Goal: Task Accomplishment & Management: Complete application form

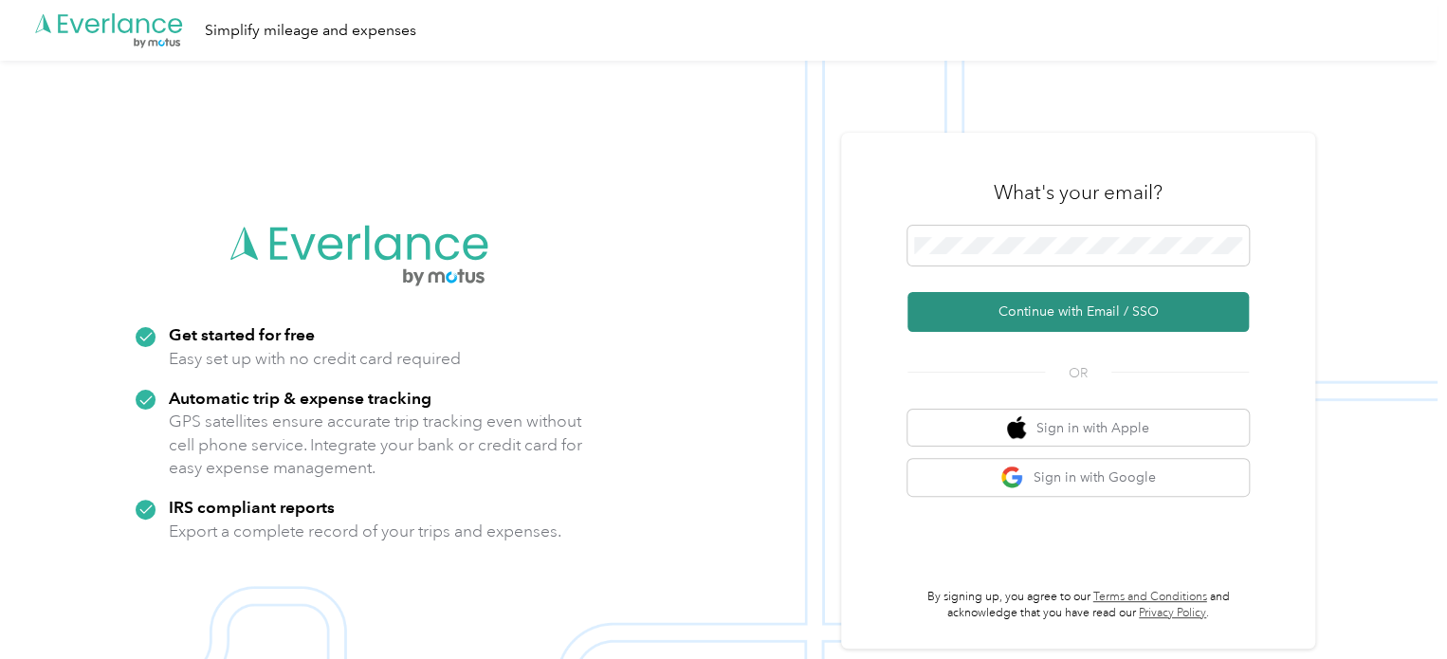
click at [1115, 316] on button "Continue with Email / SSO" at bounding box center [1077, 312] width 341 height 40
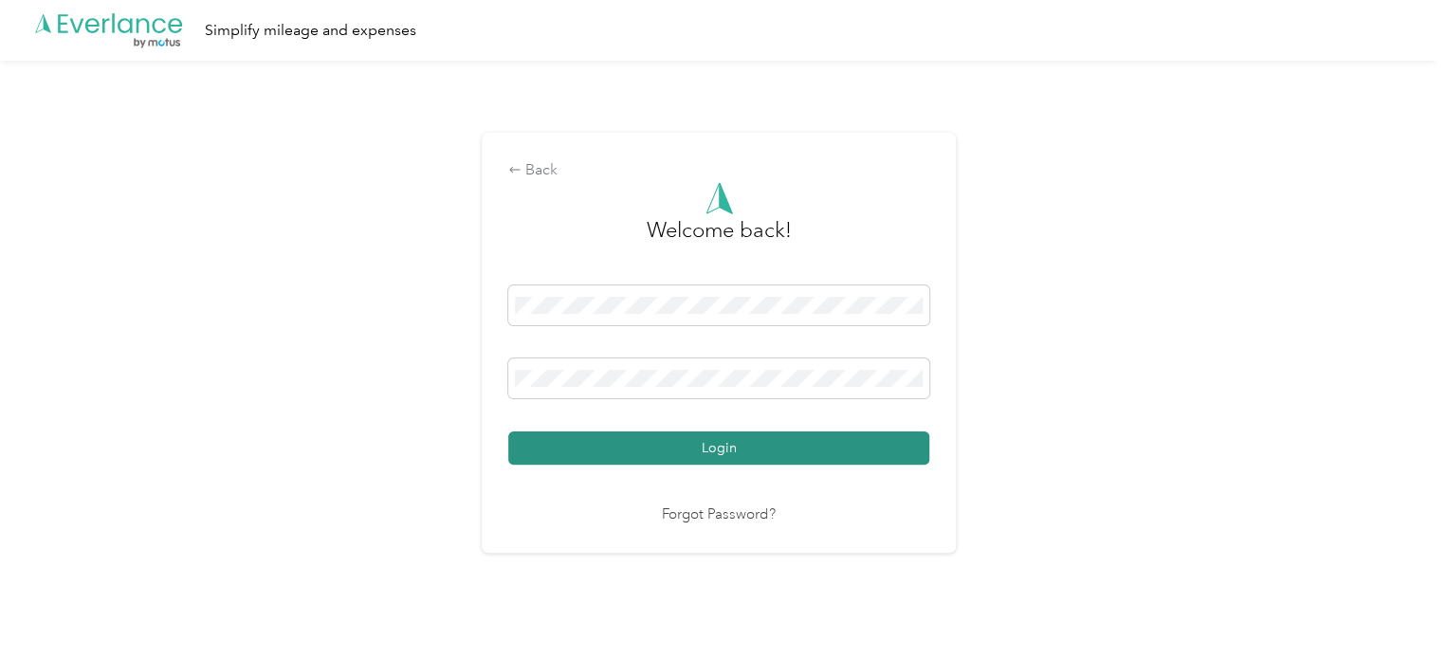
click at [727, 450] on button "Login" at bounding box center [718, 447] width 421 height 33
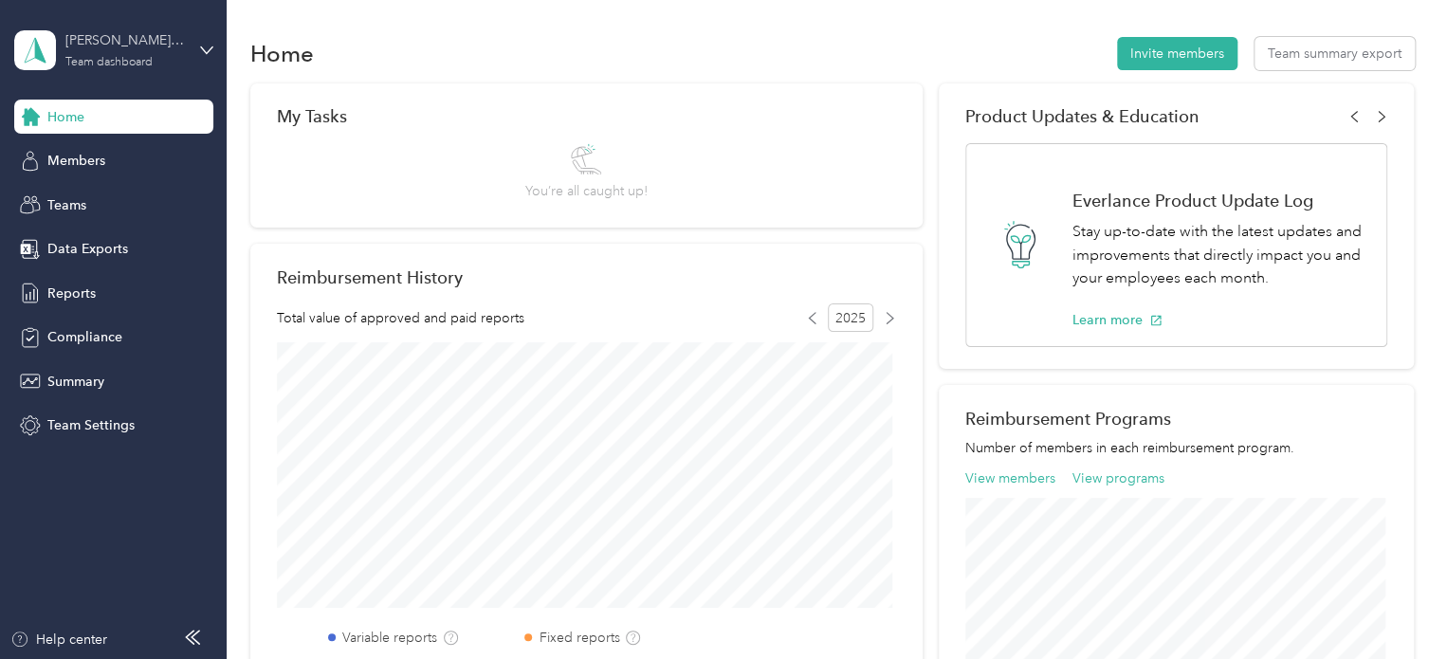
click at [147, 37] on div "[PERSON_NAME] team" at bounding box center [124, 40] width 119 height 20
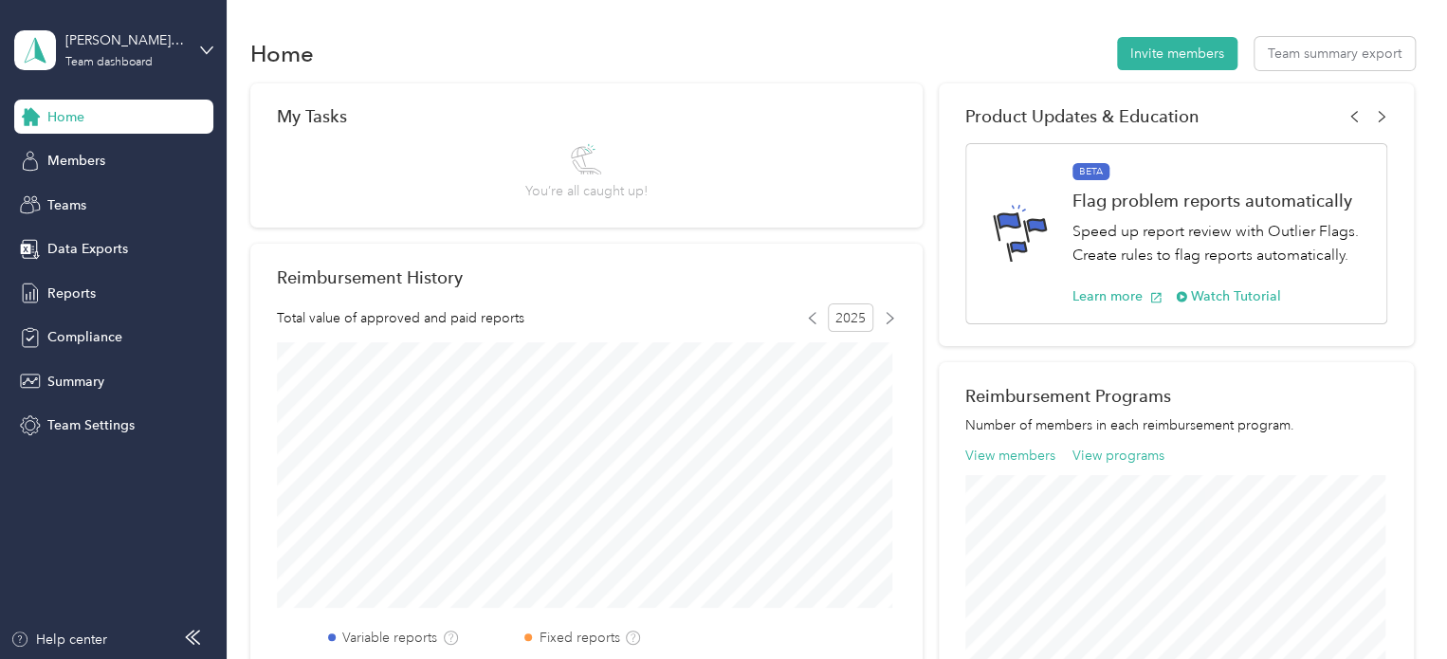
click at [55, 197] on div "Personal dashboard" at bounding box center [89, 199] width 119 height 20
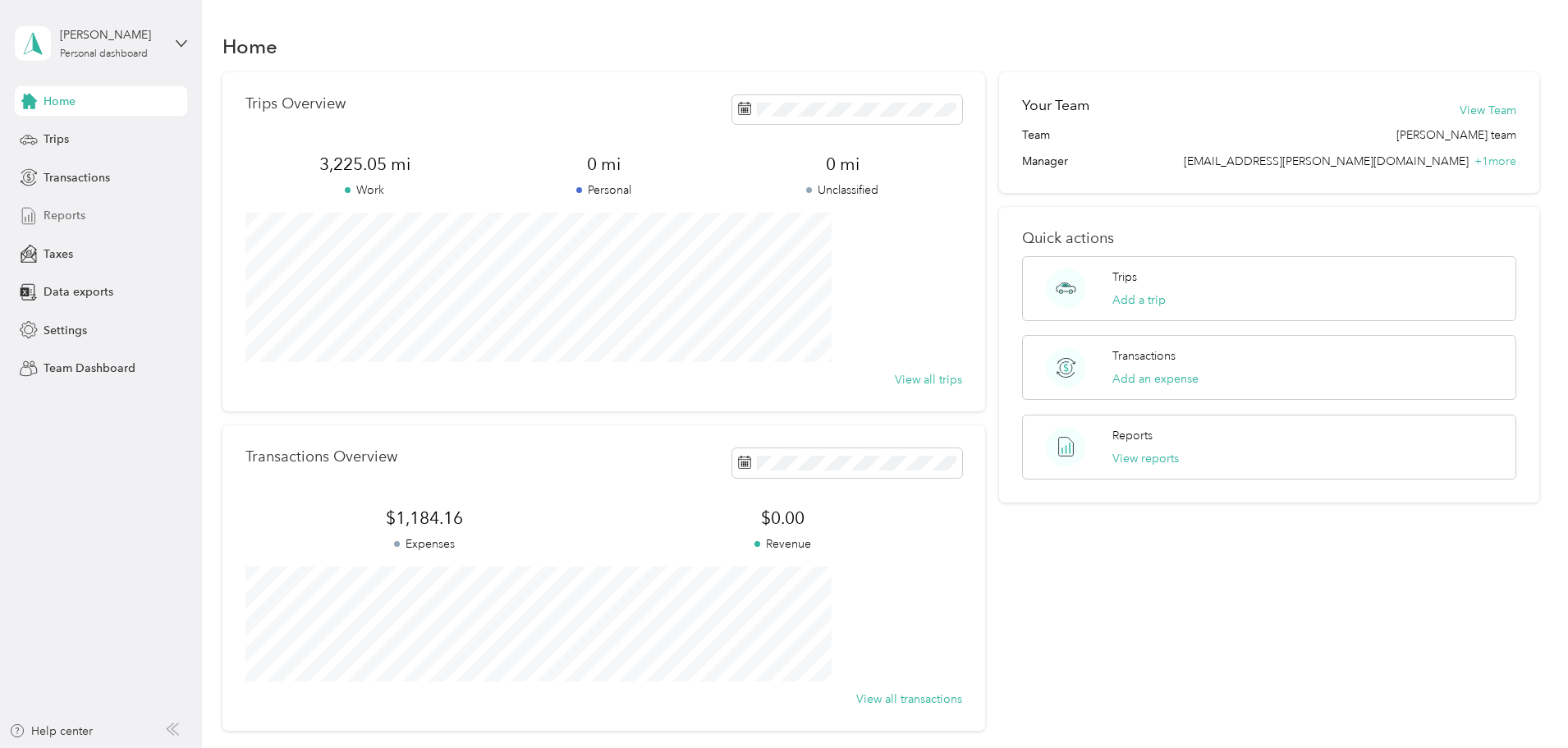
click at [72, 205] on div "Reports" at bounding box center [100, 216] width 172 height 29
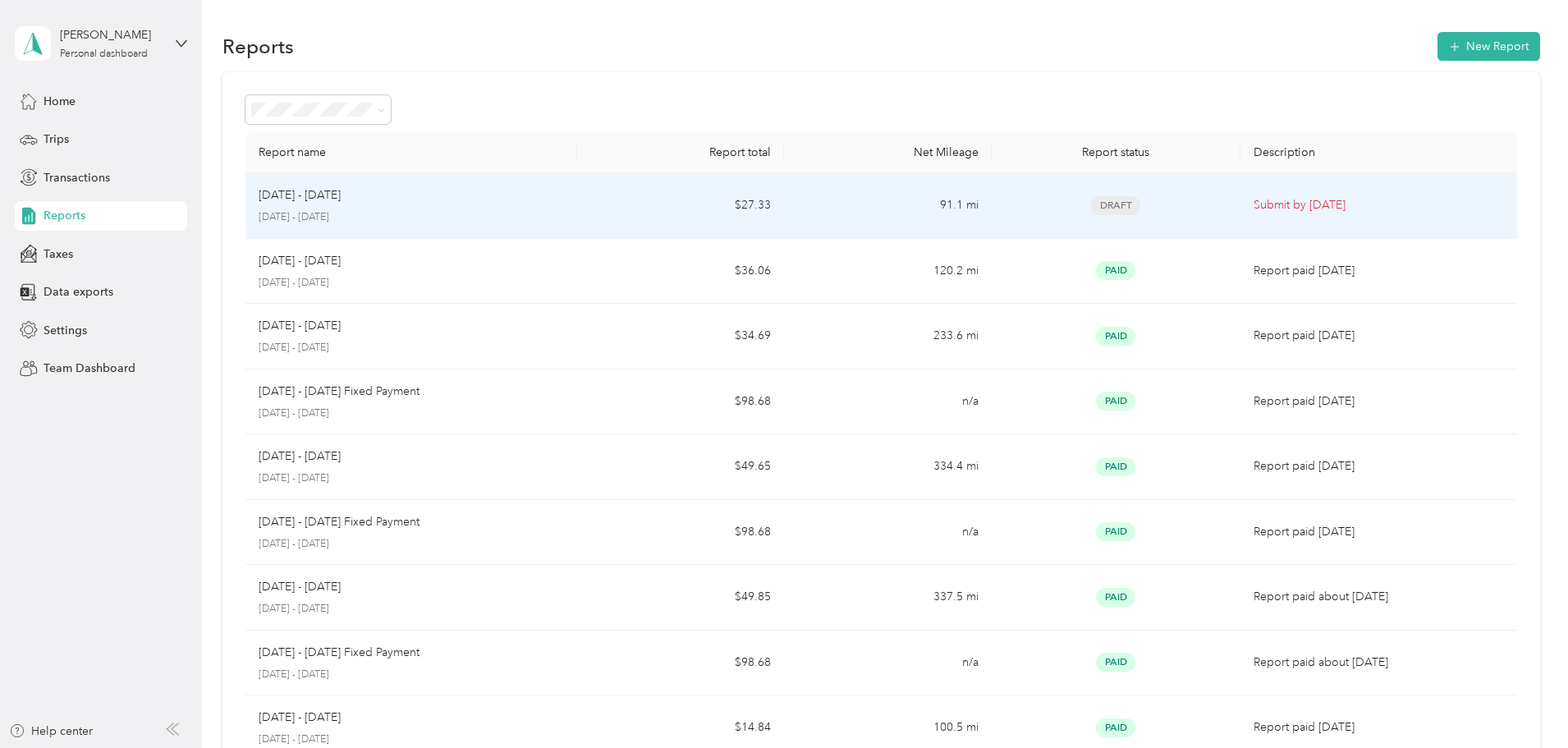
click at [564, 216] on p "[DATE] - [DATE]" at bounding box center [411, 217] width 306 height 15
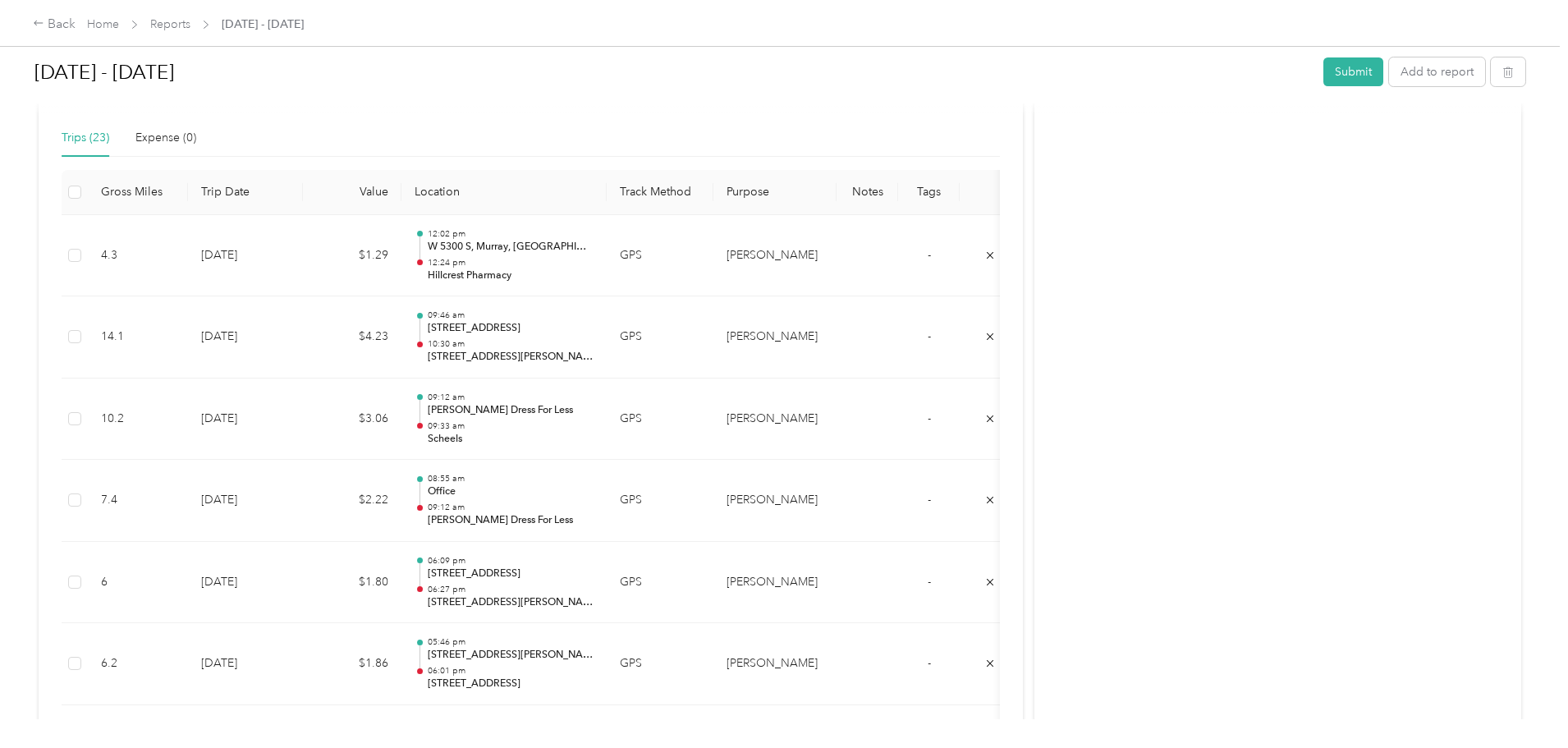
scroll to position [410, 0]
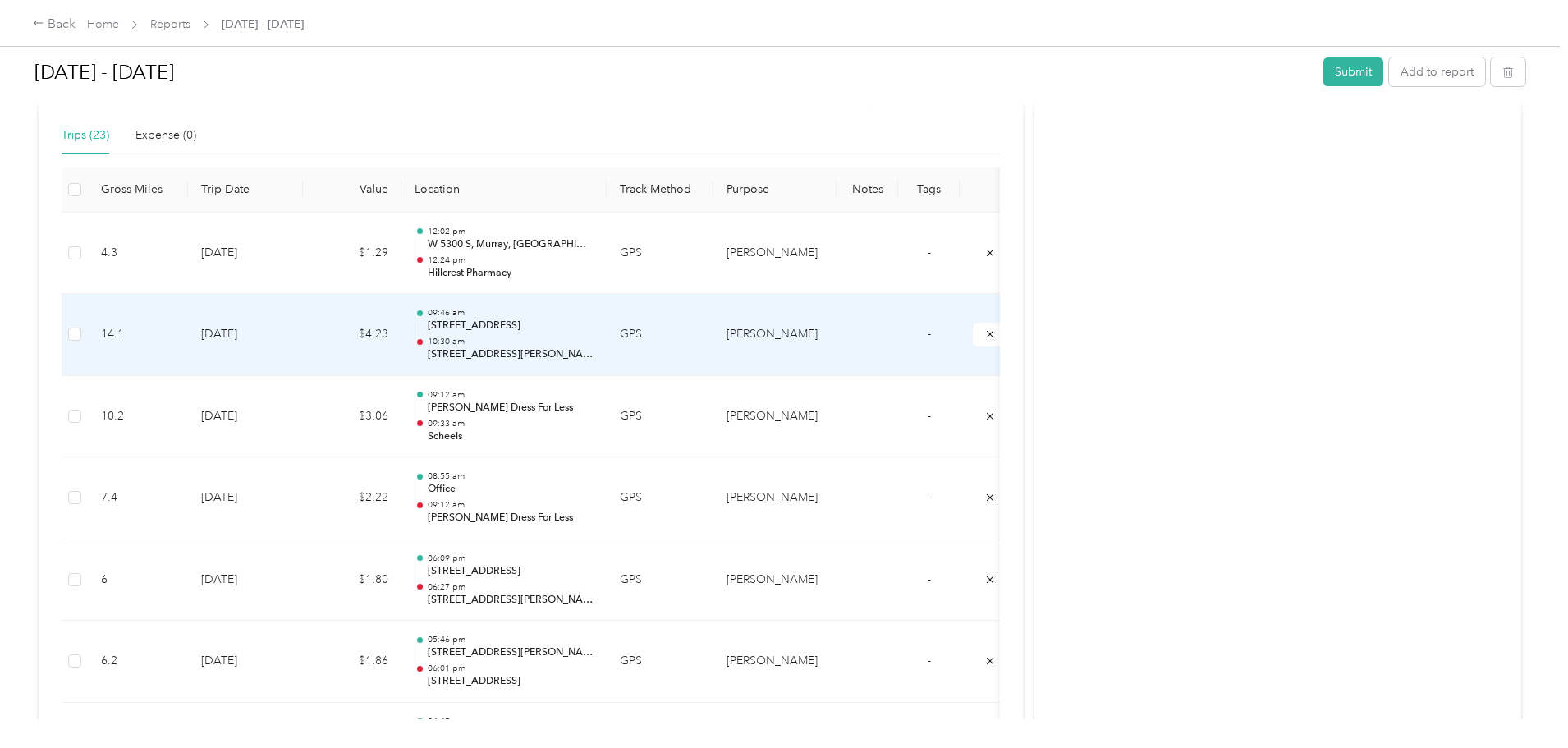
click at [594, 325] on p "[STREET_ADDRESS]" at bounding box center [511, 326] width 166 height 15
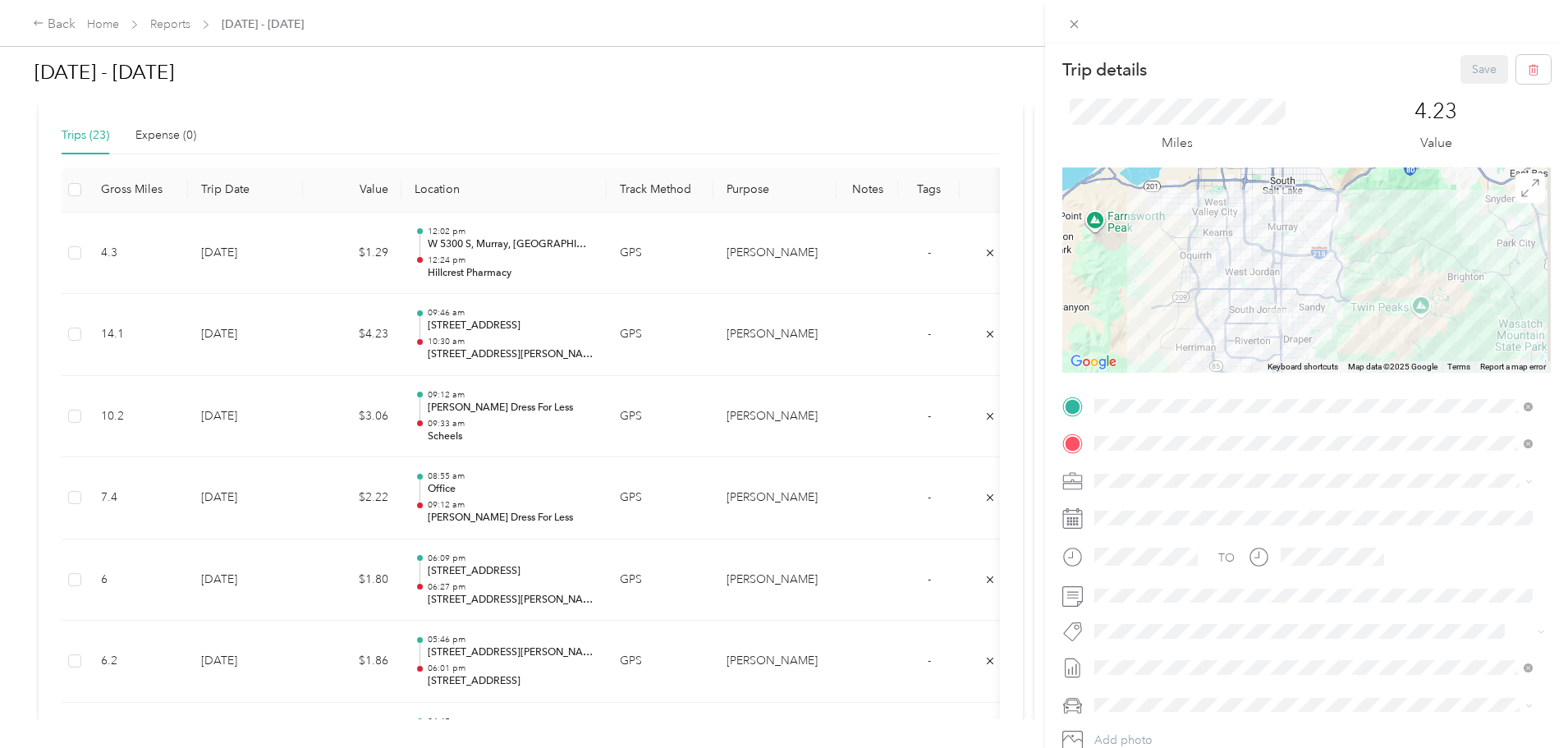
click at [1252, 570] on strong "Costco Wholesale" at bounding box center [1230, 588] width 98 height 15
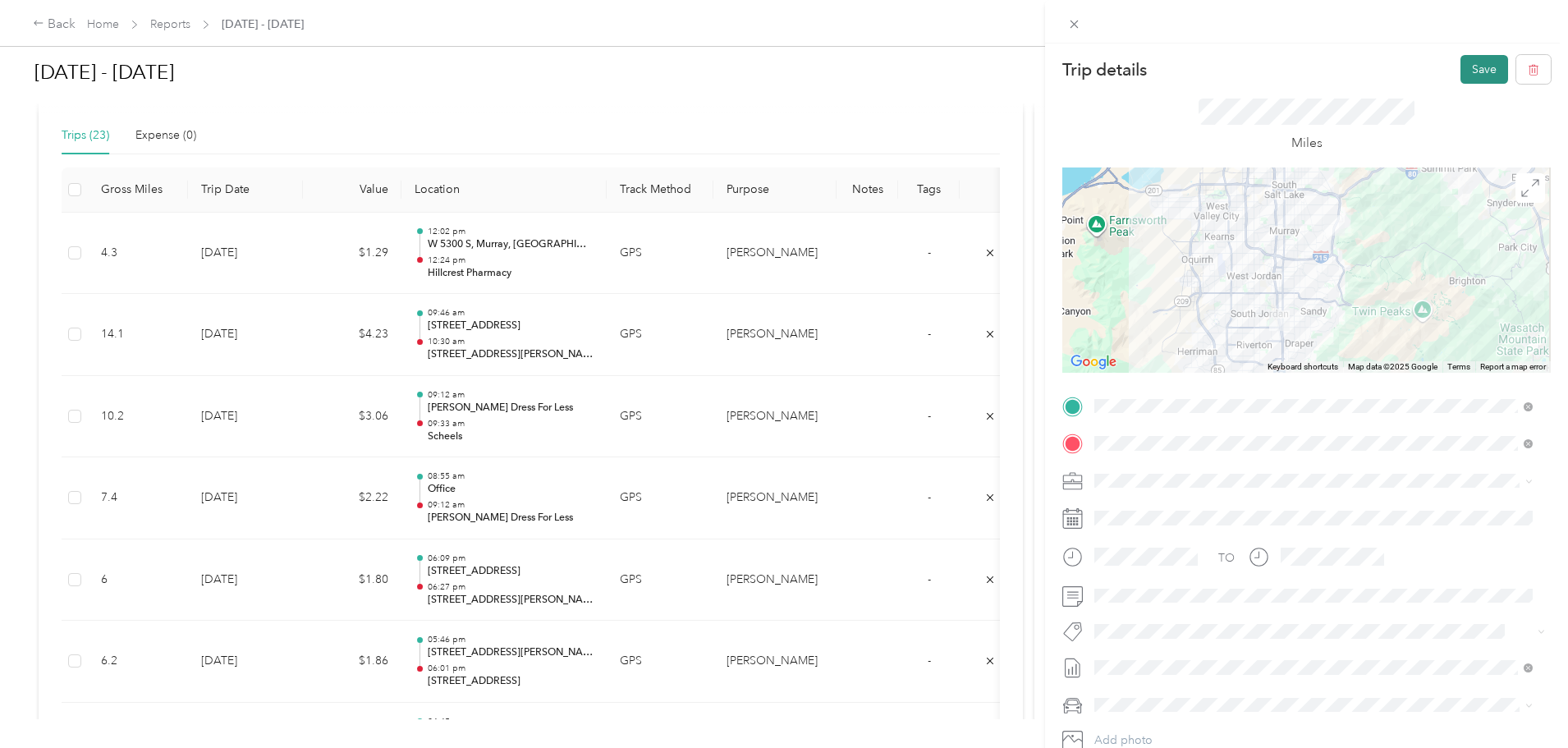
click at [1252, 72] on button "Save" at bounding box center [1484, 69] width 48 height 29
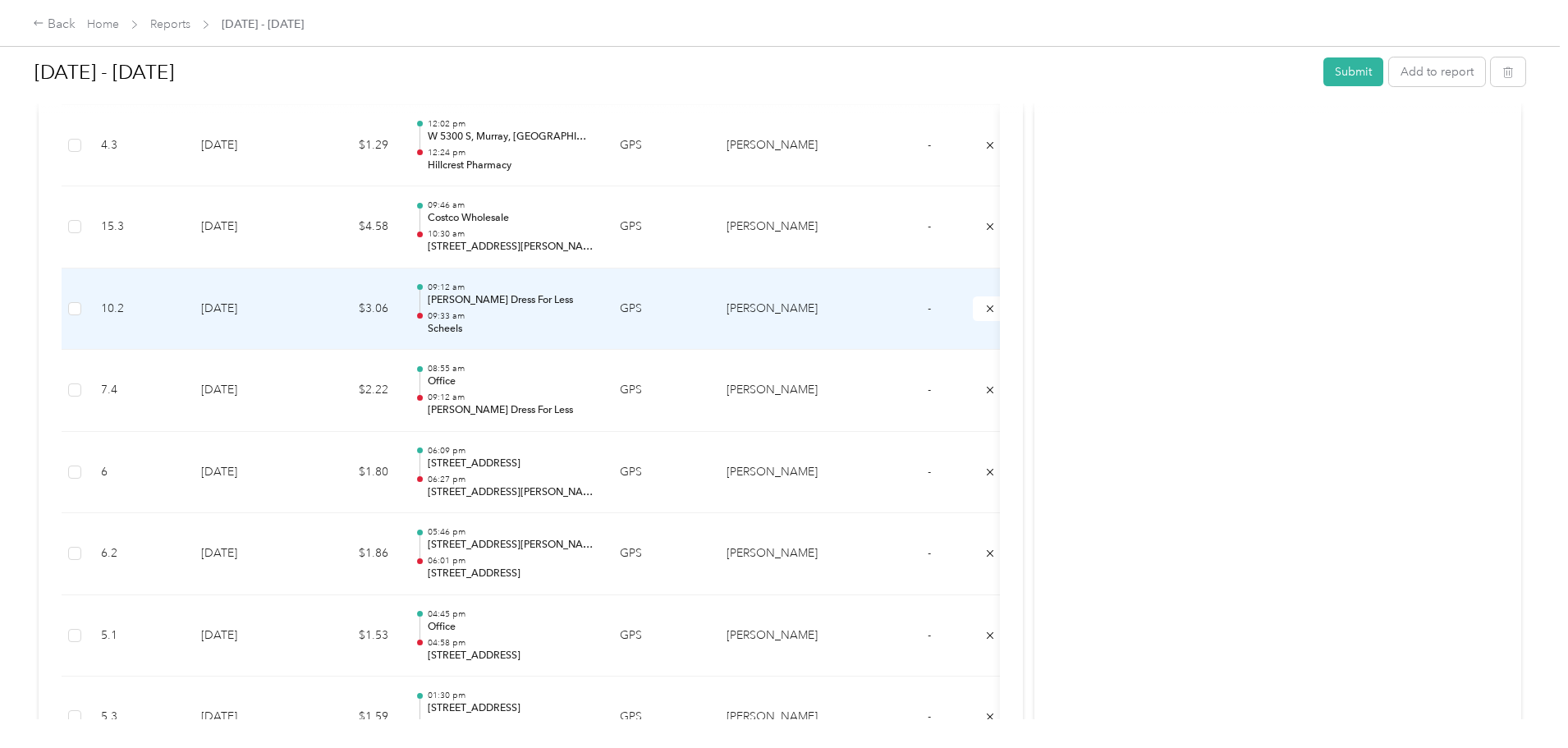
scroll to position [657, 0]
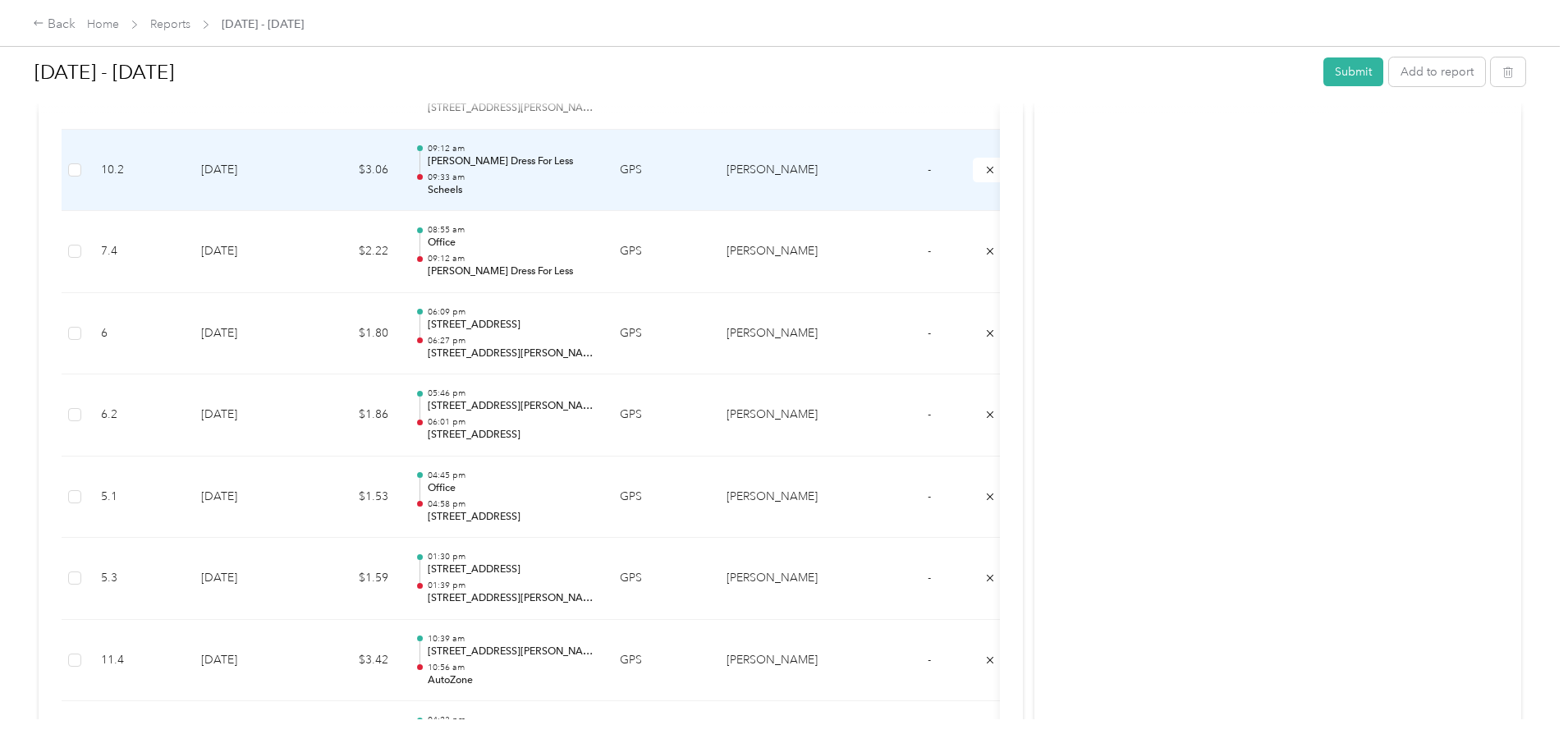
click at [594, 162] on p "[PERSON_NAME] Dress For Less" at bounding box center [511, 161] width 166 height 15
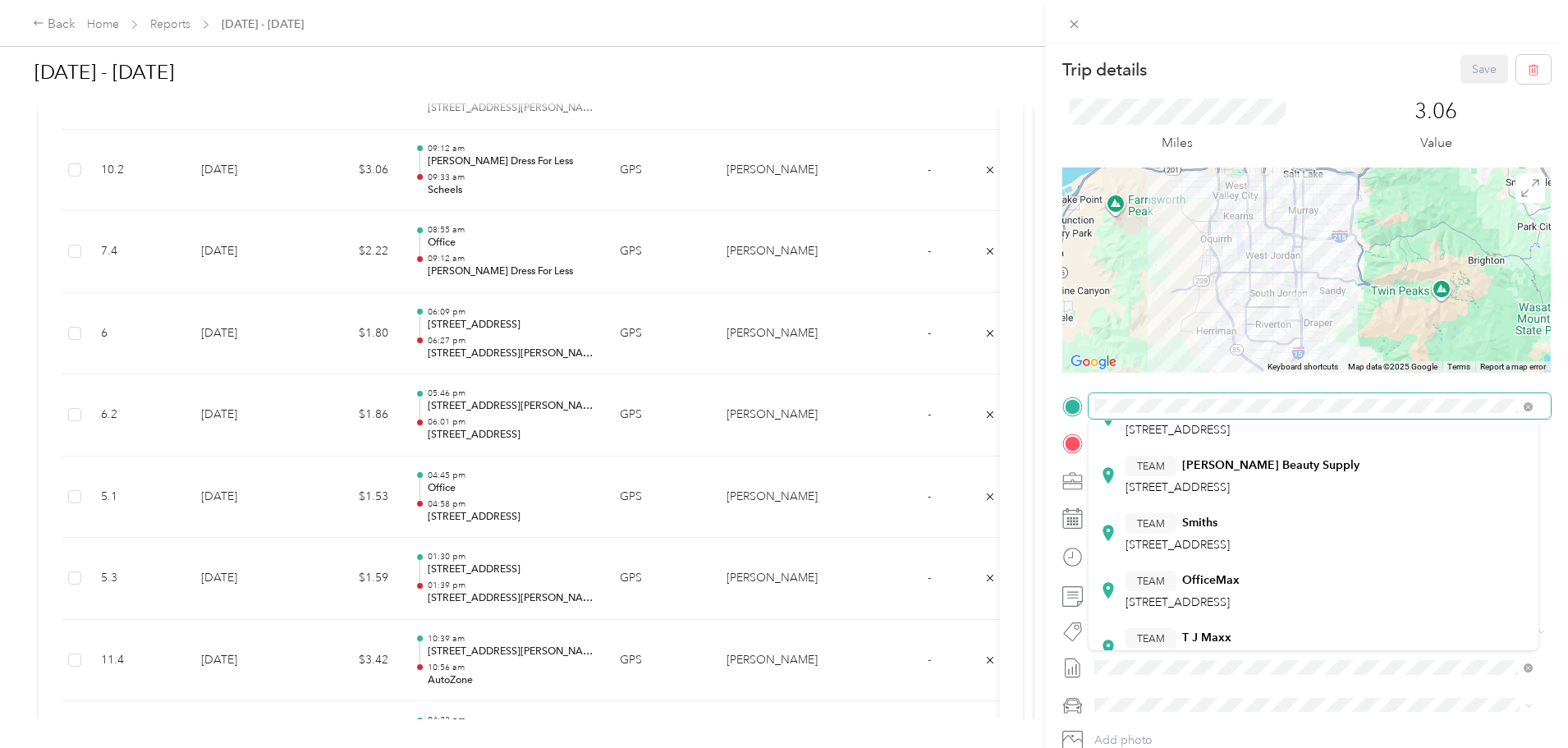
scroll to position [322, 0]
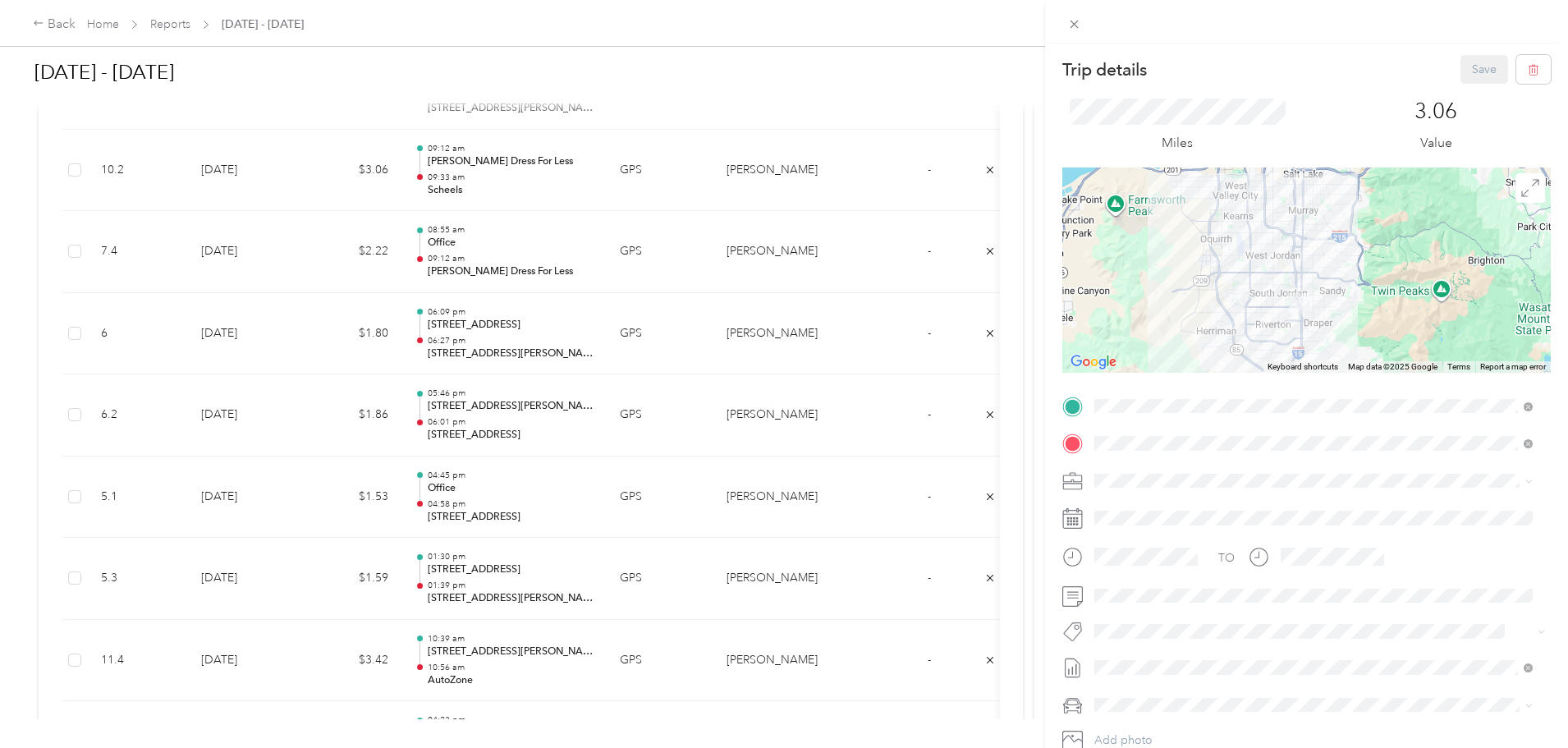
click at [1229, 501] on div "TEAM Smiths" at bounding box center [1178, 497] width 104 height 21
click at [1252, 76] on button "Save" at bounding box center [1484, 69] width 48 height 29
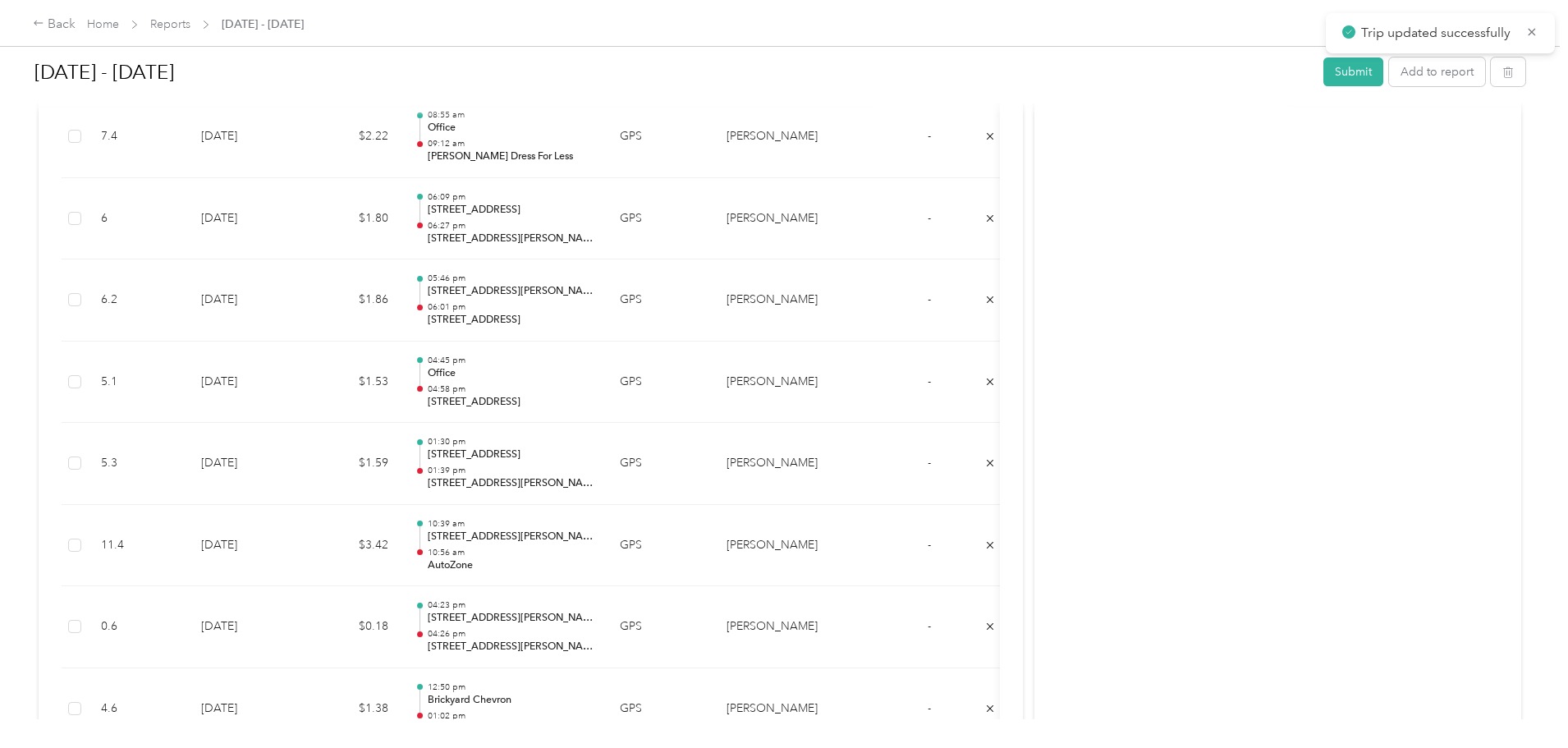
scroll to position [821, 0]
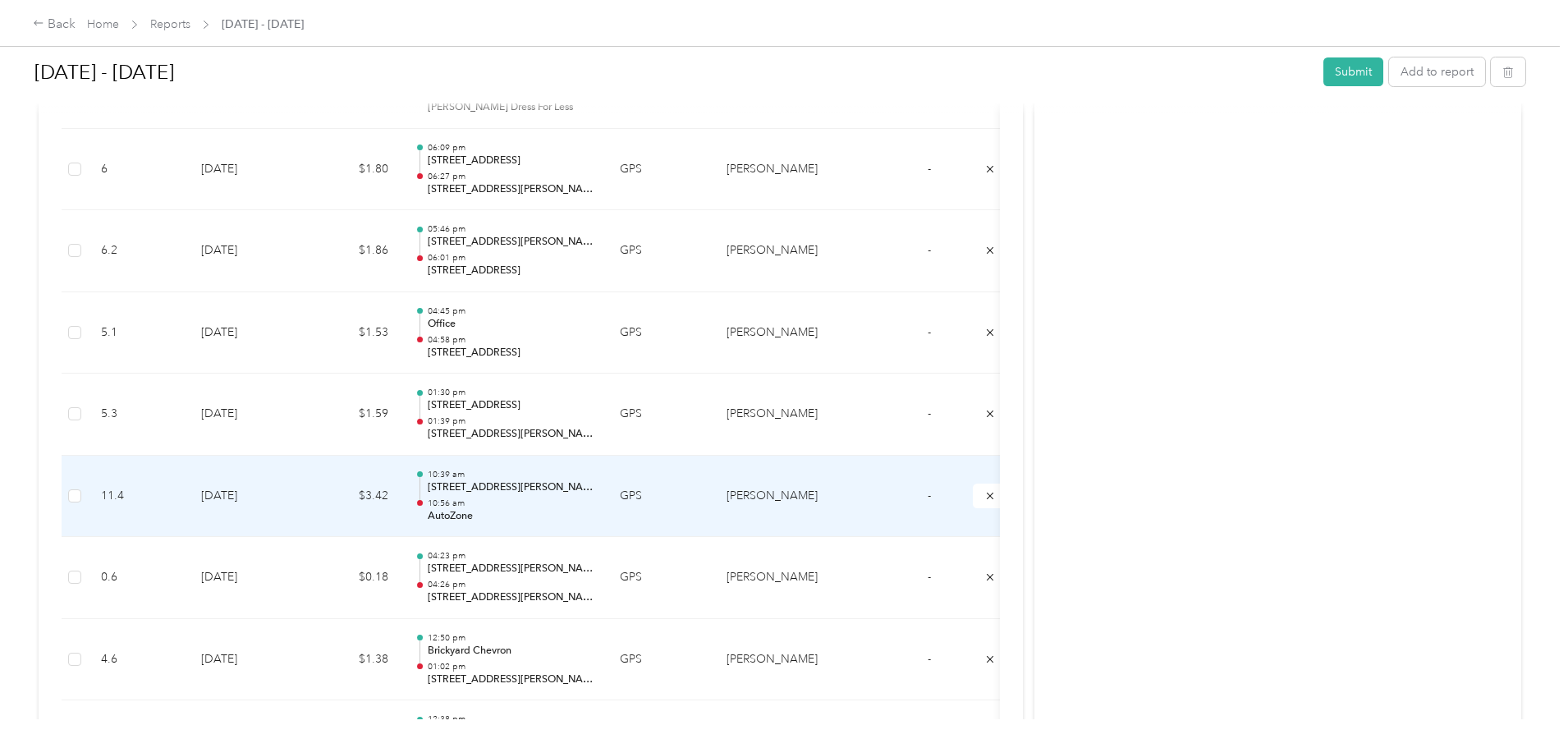
click at [594, 492] on p "[STREET_ADDRESS][PERSON_NAME][PERSON_NAME]" at bounding box center [511, 487] width 166 height 15
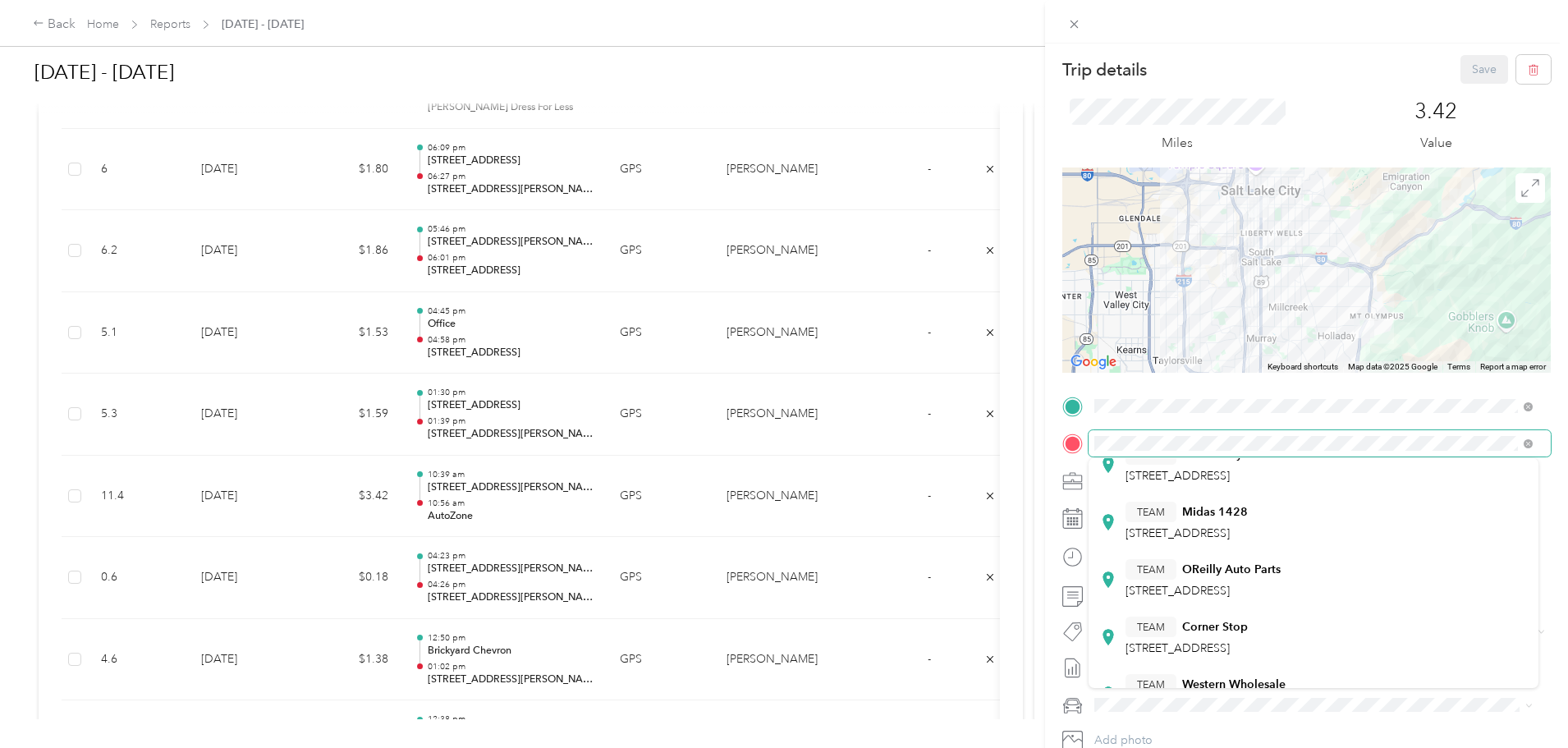
scroll to position [75, 0]
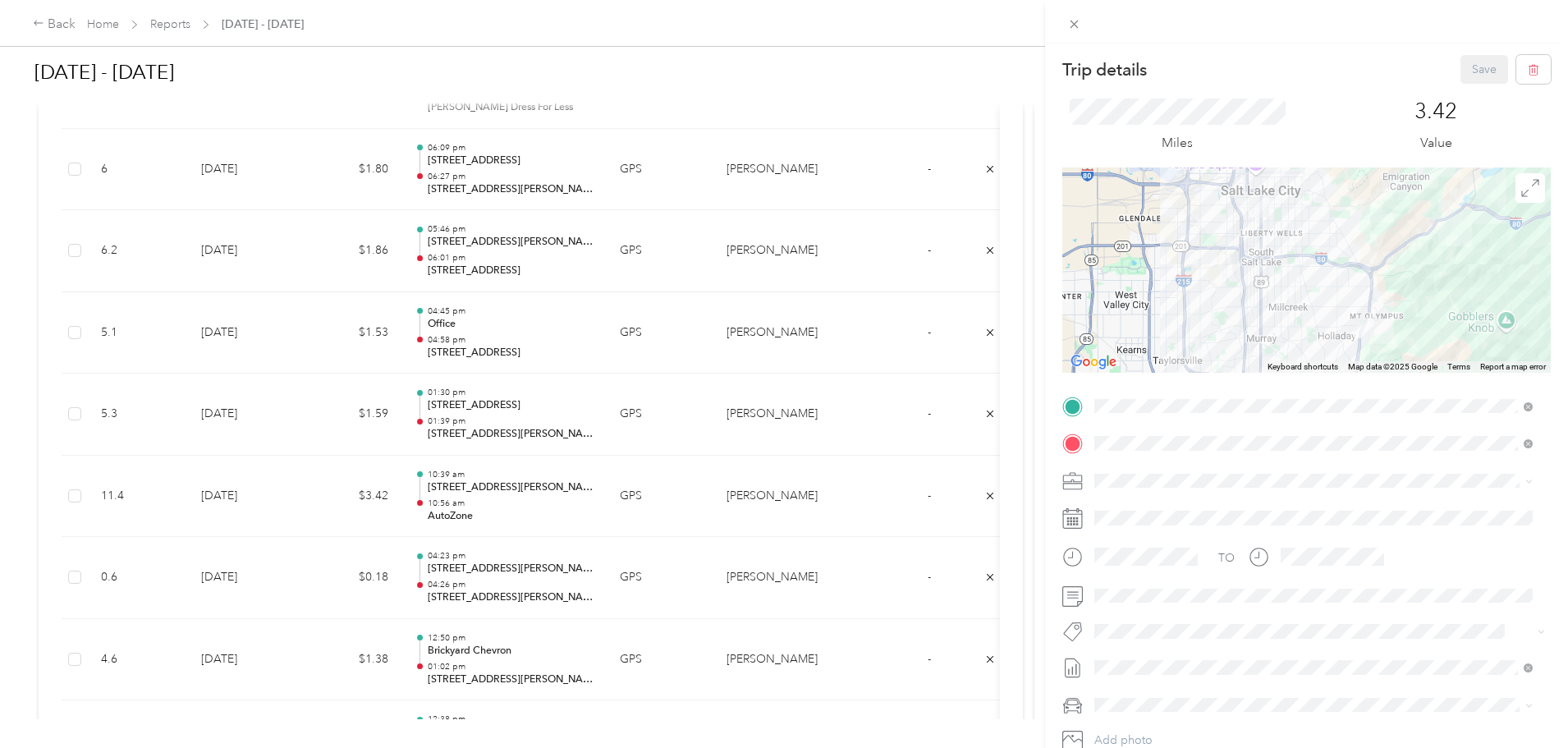
click at [1020, 408] on div "Trip details Save This trip cannot be edited because it is either under review,…" at bounding box center [784, 374] width 1568 height 748
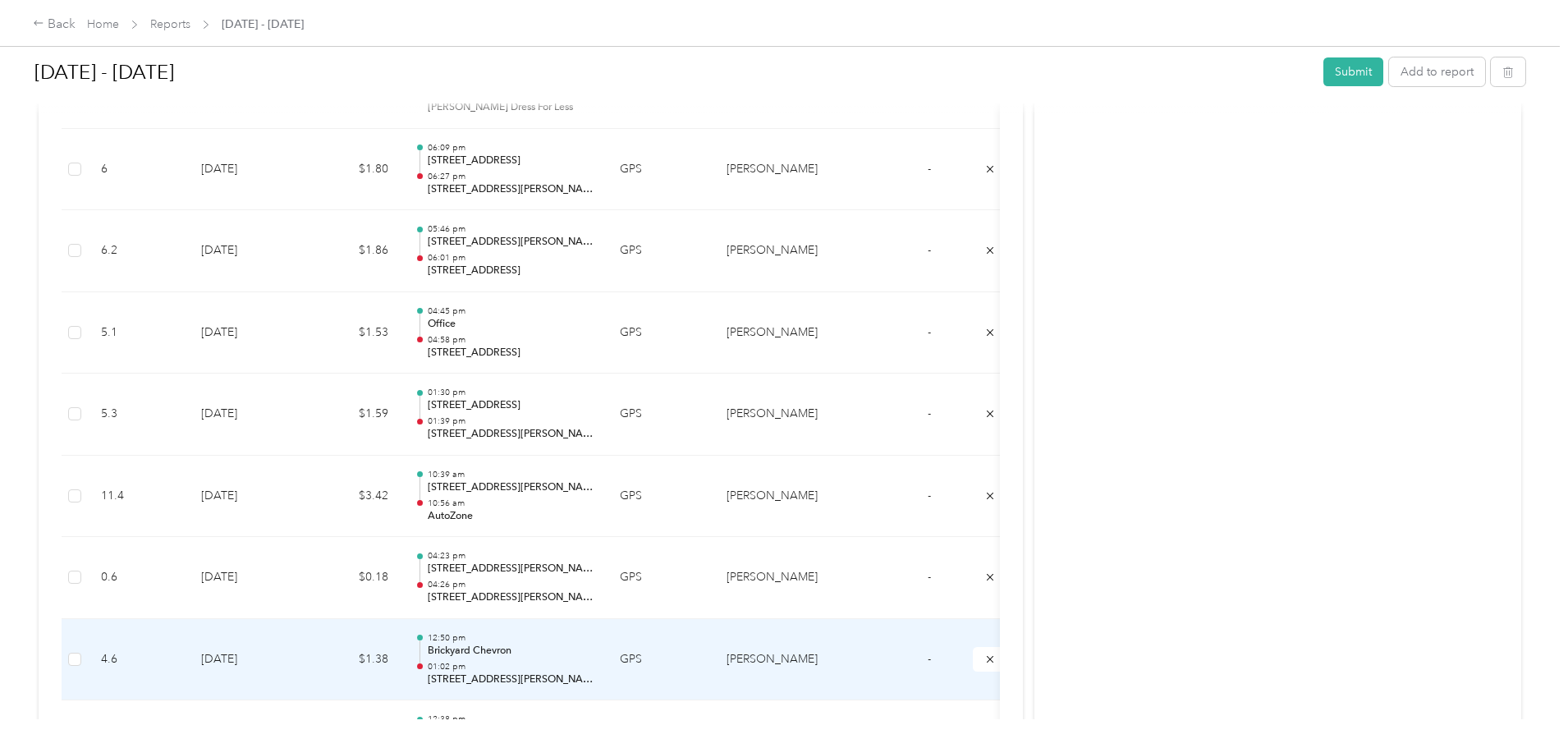
click at [594, 570] on p "Brickyard Chevron" at bounding box center [511, 650] width 166 height 15
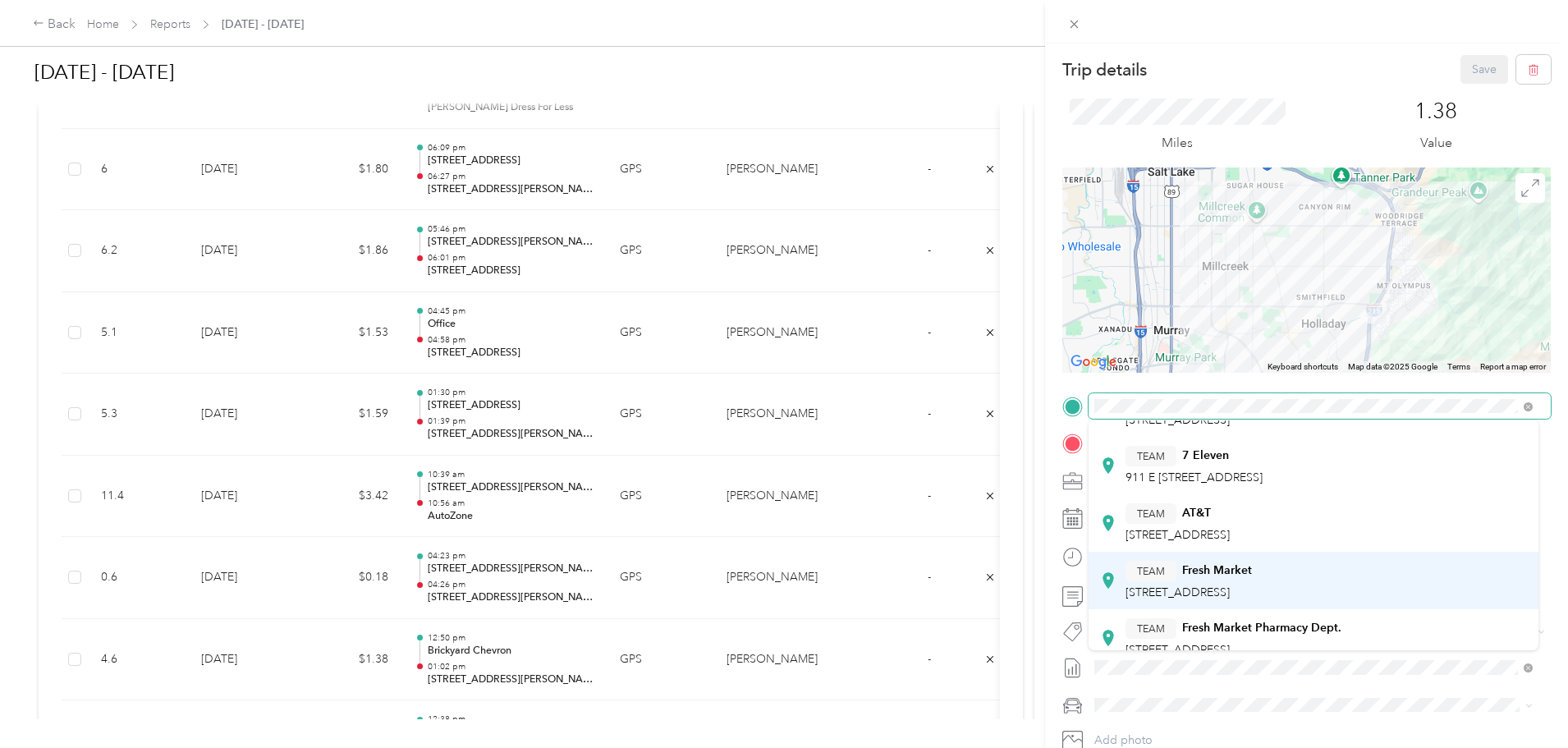
scroll to position [322, 0]
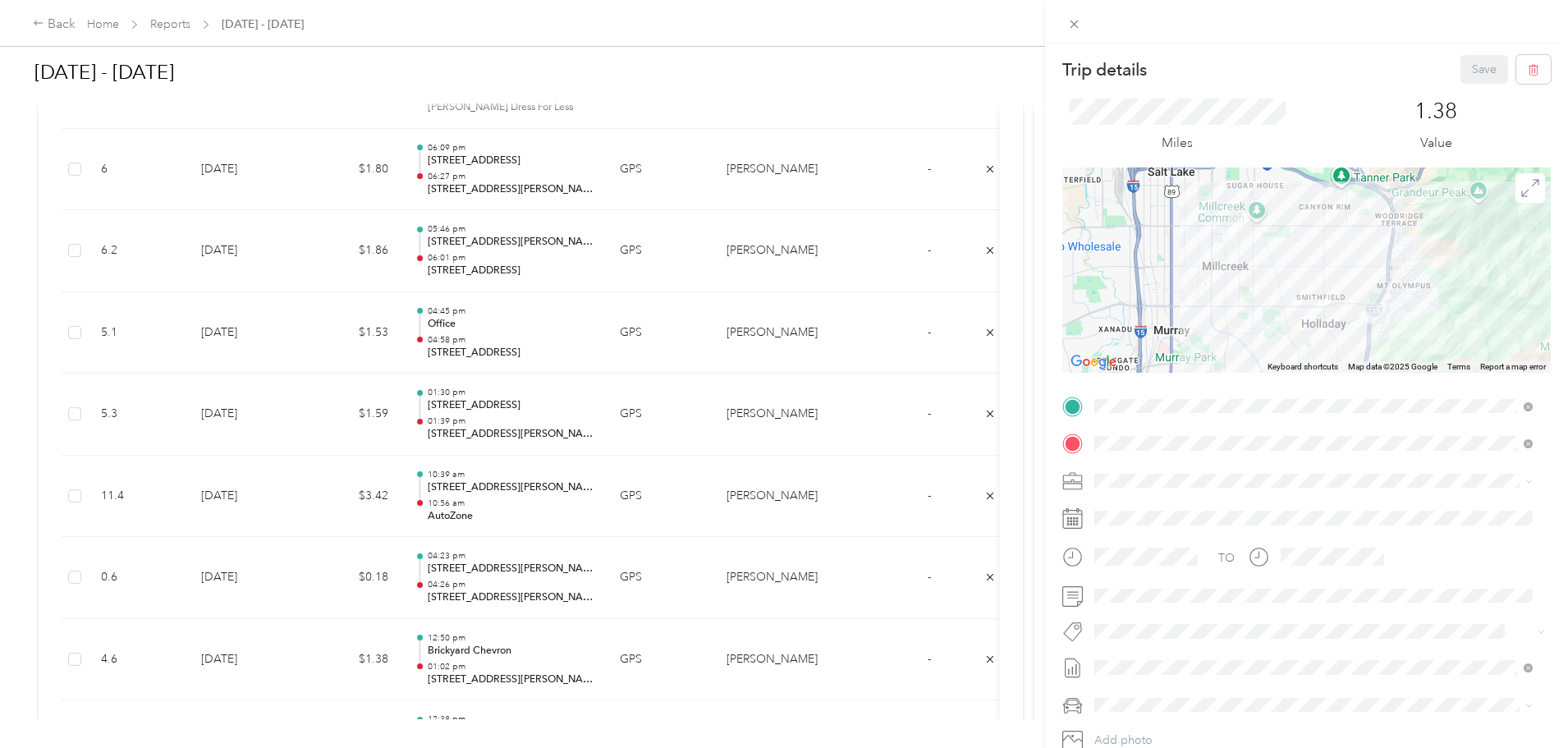
click at [1216, 565] on div "TEAM Fresh Market [STREET_ADDRESS]" at bounding box center [1189, 564] width 126 height 40
click at [1252, 71] on button "Save" at bounding box center [1484, 69] width 48 height 29
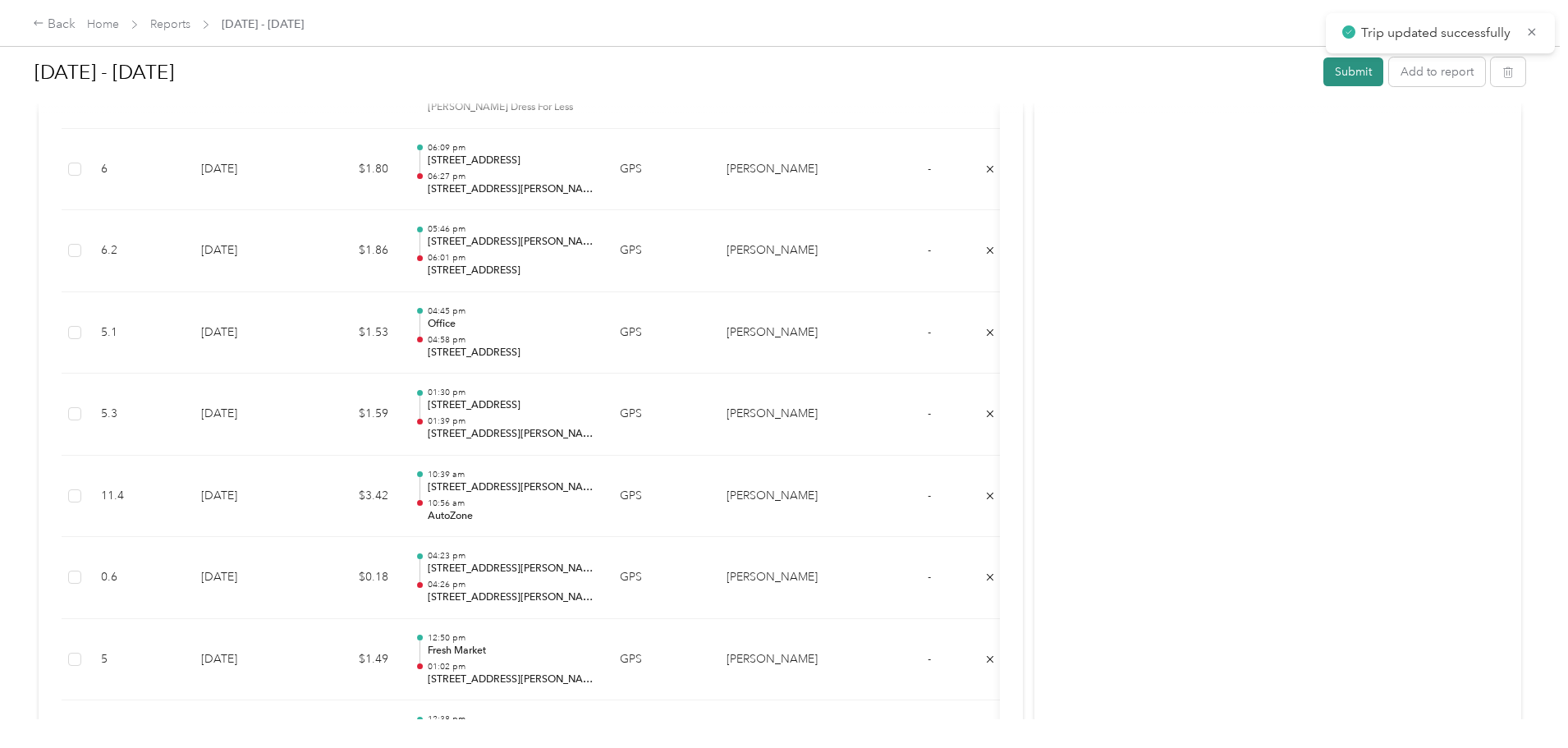
click at [1252, 67] on button "Submit" at bounding box center [1352, 71] width 60 height 29
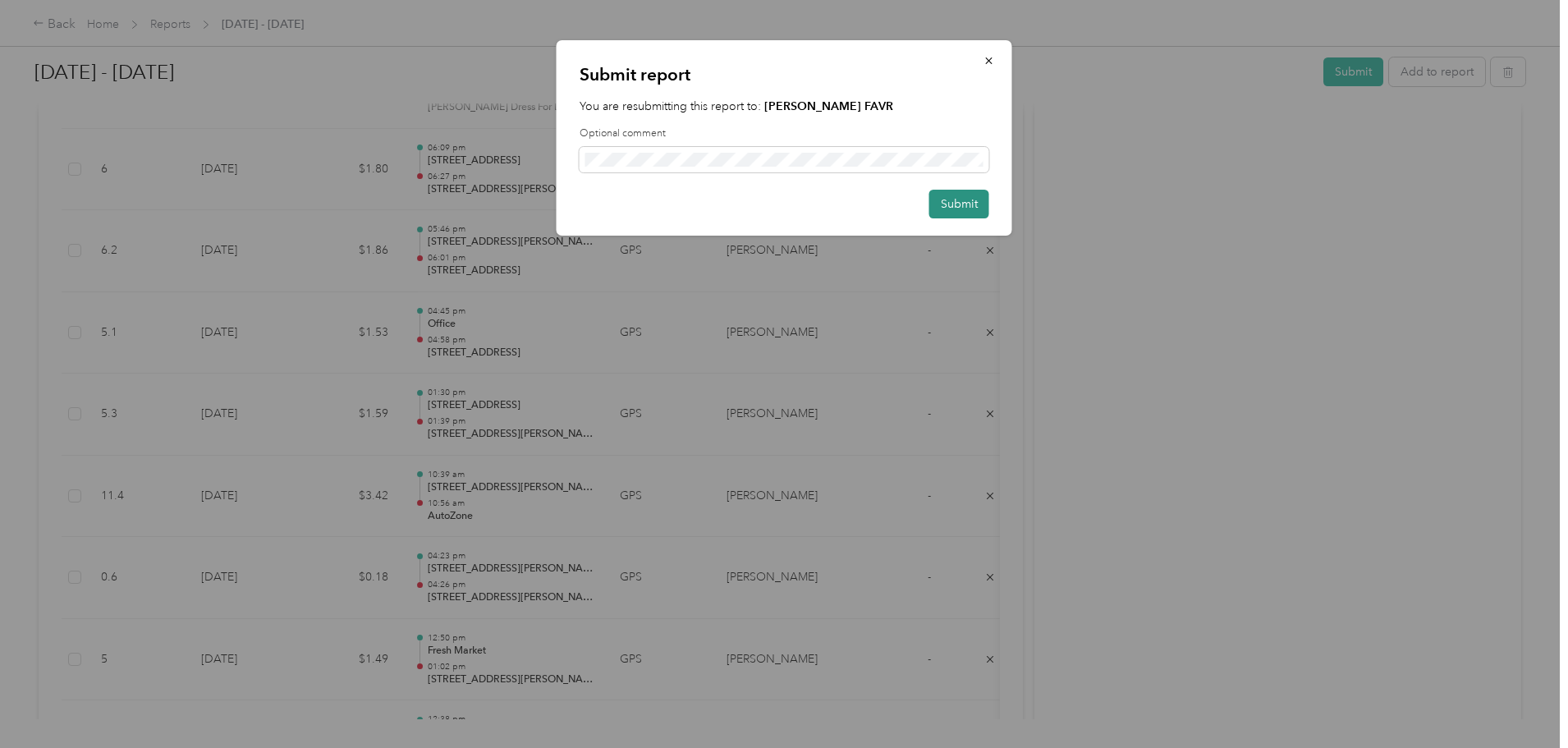
click at [963, 202] on button "Submit" at bounding box center [958, 203] width 60 height 29
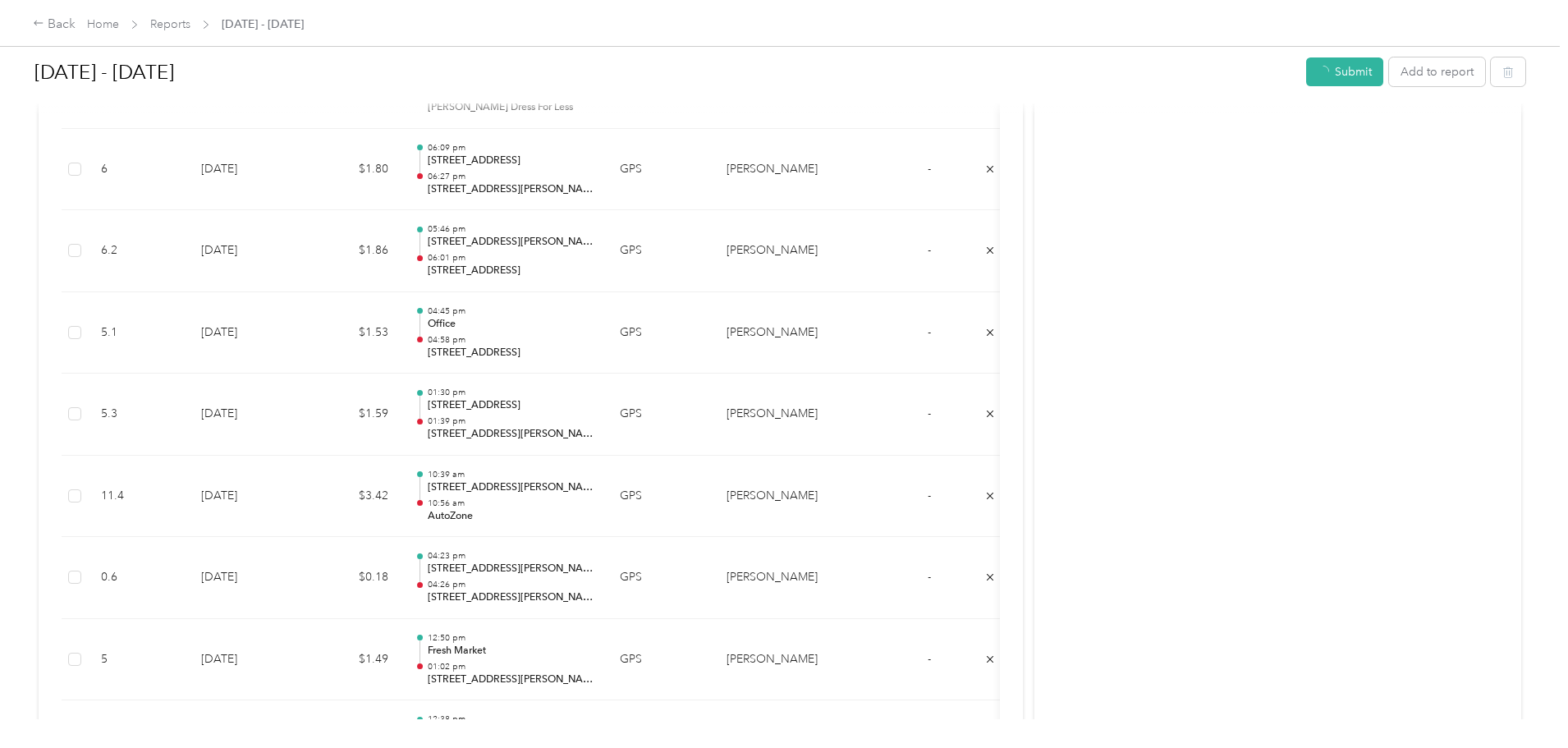
scroll to position [781, 0]
click at [190, 23] on link "Reports" at bounding box center [171, 24] width 40 height 14
